Goal: Find specific page/section: Find specific page/section

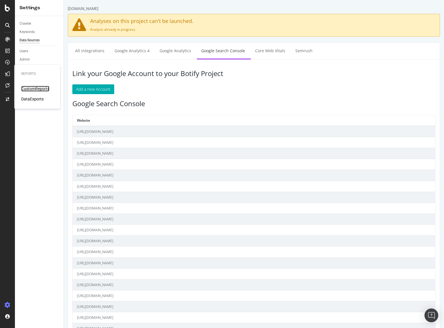
click at [34, 90] on div "CustomReports" at bounding box center [35, 89] width 28 height 6
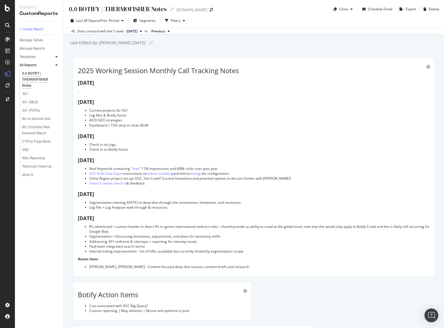
click at [55, 57] on div at bounding box center [57, 57] width 6 height 6
click at [36, 116] on div "All Reports" at bounding box center [28, 117] width 17 height 6
click at [33, 118] on div "BU vs Summit test" at bounding box center [36, 119] width 28 height 6
